Goal: Information Seeking & Learning: Check status

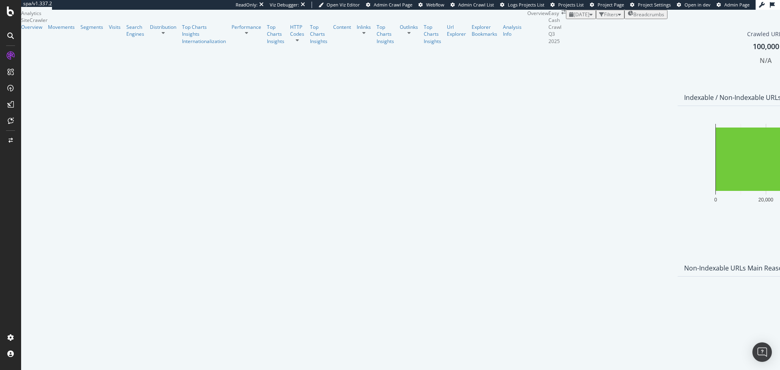
scroll to position [212, 0]
